Goal: Manage account settings

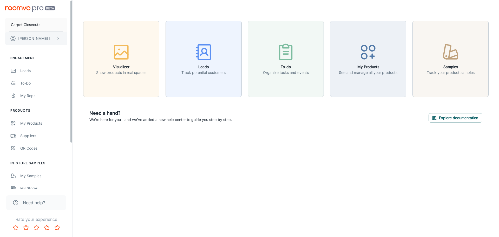
click at [42, 37] on button "[PERSON_NAME]" at bounding box center [36, 39] width 62 height 14
click at [76, 38] on li "User Profile" at bounding box center [81, 38] width 28 height 9
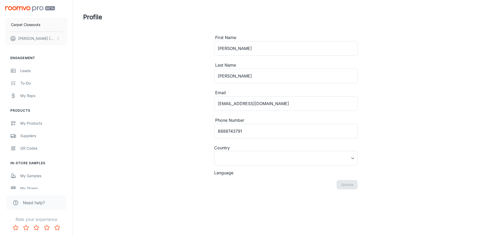
type input "[GEOGRAPHIC_DATA]"
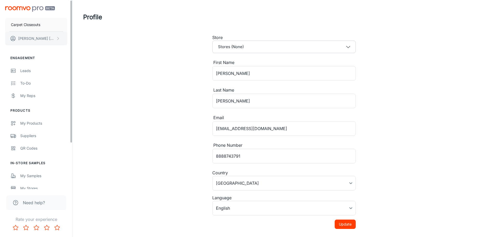
click at [37, 35] on button "[PERSON_NAME]" at bounding box center [36, 39] width 62 height 14
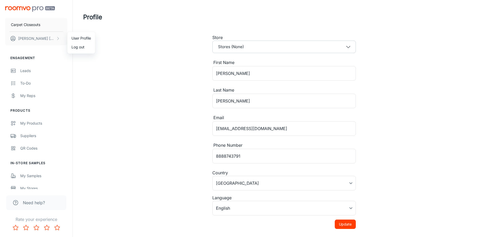
click at [87, 47] on li "Log out" at bounding box center [81, 47] width 28 height 9
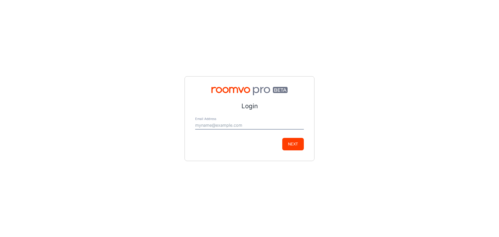
click at [263, 125] on input "Email Address" at bounding box center [249, 125] width 109 height 8
click at [282, 138] on button "Next" at bounding box center [293, 144] width 22 height 12
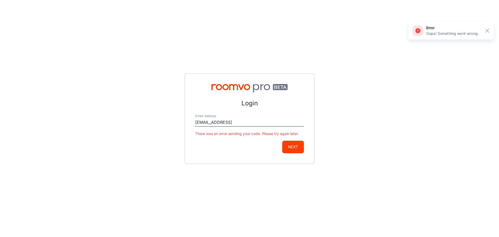
click at [249, 122] on input "[EMAIL_ADDRESS]" at bounding box center [249, 122] width 109 height 8
click at [245, 122] on input "[EMAIL_ADDRESS]" at bounding box center [249, 122] width 109 height 8
type input "[EMAIL_ADDRESS][DOMAIN_NAME]"
click at [298, 142] on button "Next" at bounding box center [293, 147] width 22 height 12
